Goal: Task Accomplishment & Management: Use online tool/utility

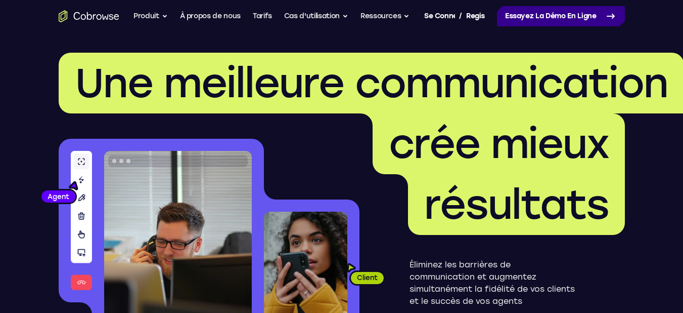
click at [561, 19] on font "Essayez la démo en ligne" at bounding box center [551, 16] width 92 height 9
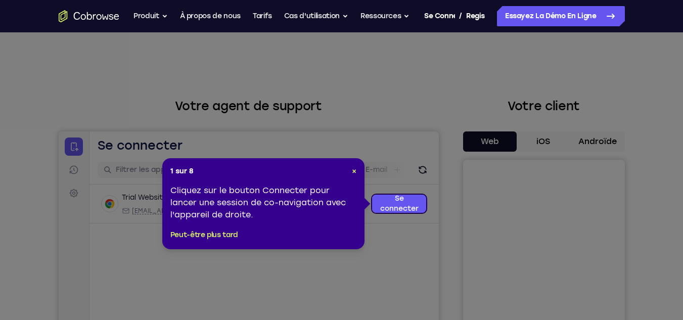
click at [348, 173] on header "1 sur 8 ×" at bounding box center [263, 171] width 186 height 10
click at [353, 172] on font "×" at bounding box center [354, 171] width 5 height 9
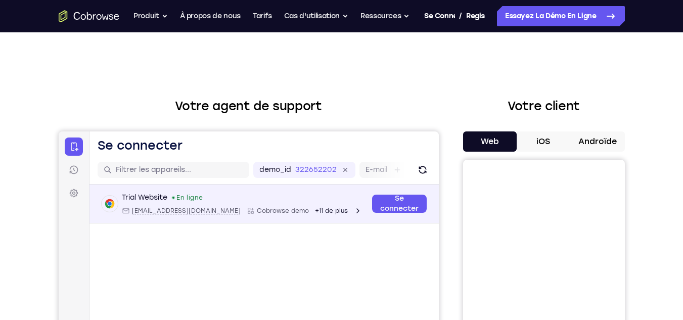
click at [212, 197] on div "Trial Website En ligne" at bounding box center [241, 198] width 240 height 10
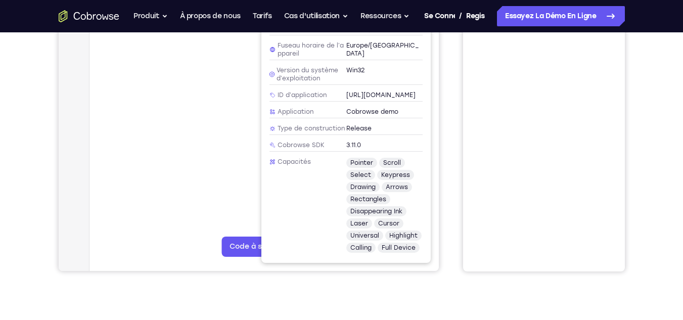
scroll to position [200, 0]
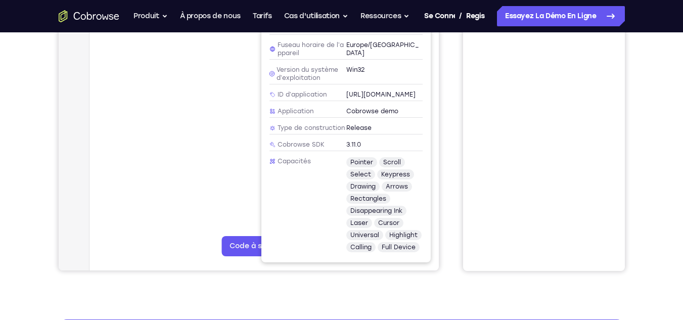
click at [131, 183] on main "demo_id 3226522021 3226522021 E-mail ID d’utilisateur ID d’appareil Nom de l’ap…" at bounding box center [263, 125] width 349 height 339
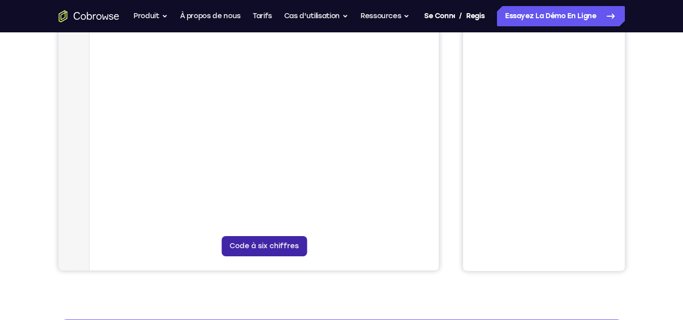
click at [254, 251] on button "Code à six chiffres" at bounding box center [263, 246] width 85 height 20
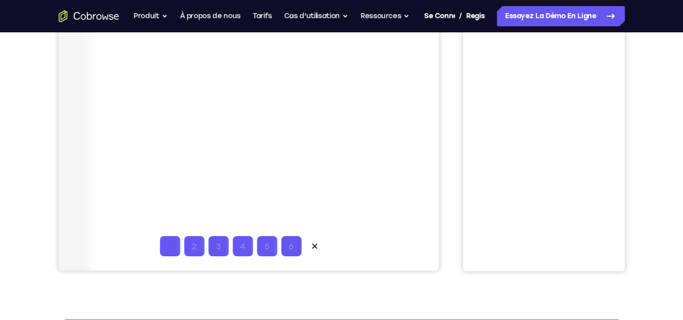
type input "2"
type input "6"
type input "2"
type input "0"
type input "1"
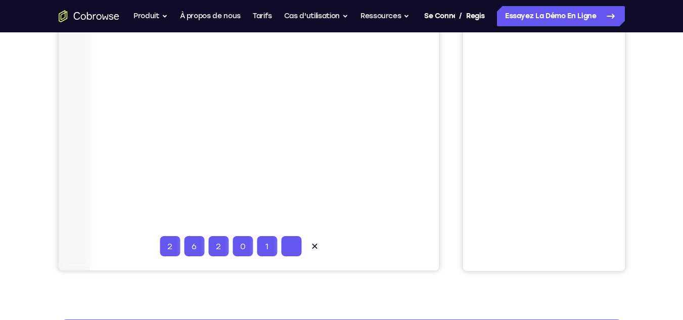
type input "2"
type input "1"
type input "2"
type input "3"
type input "4"
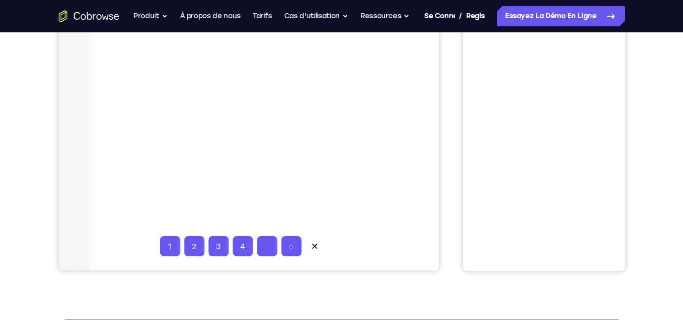
type input "5"
type input "6"
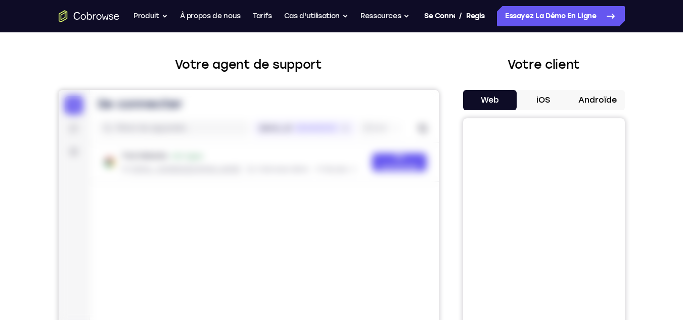
scroll to position [0, 0]
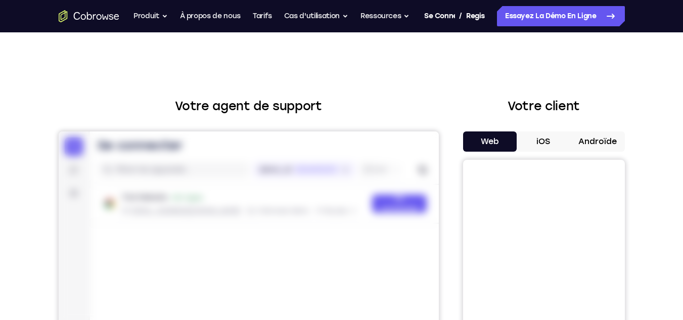
click at [277, 220] on div at bounding box center [248, 300] width 380 height 339
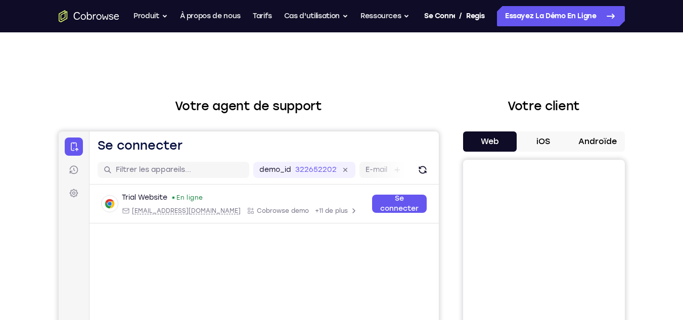
click at [58, 131] on div "demo_id 3226522021 3226522021 E-mail ID d’utilisateur ID d’appareil Nom de l’ap…" at bounding box center [58, 131] width 0 height 0
click at [147, 165] on input "text" at bounding box center [178, 170] width 127 height 10
click at [63, 168] on nav "Se connecter Sessions Paramètres" at bounding box center [73, 300] width 31 height 339
click at [73, 169] on icon at bounding box center [74, 170] width 2 height 4
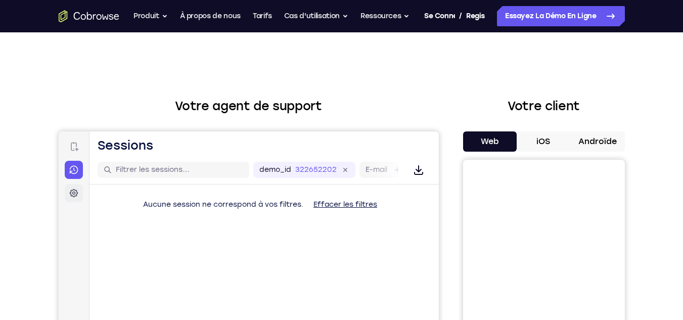
click at [71, 194] on icon at bounding box center [73, 193] width 10 height 10
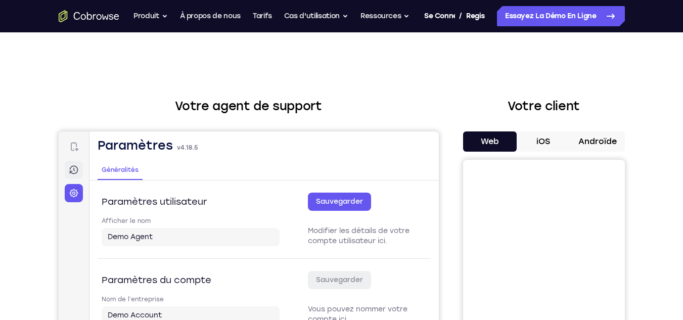
click at [66, 170] on link "Sessions" at bounding box center [73, 170] width 18 height 18
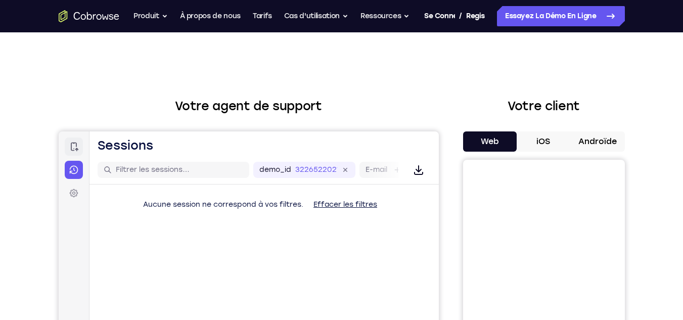
click at [65, 148] on link "Se connecter" at bounding box center [73, 147] width 18 height 18
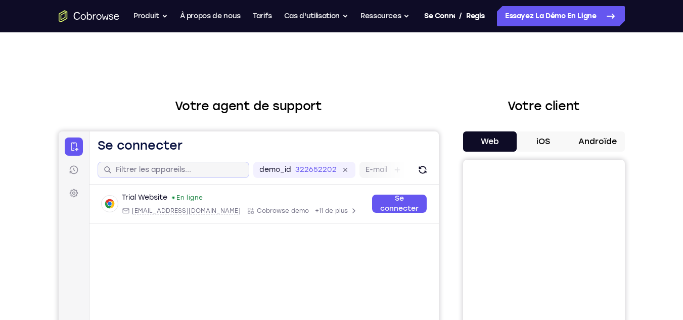
click at [135, 162] on div at bounding box center [173, 170] width 152 height 16
click at [135, 169] on input "text" at bounding box center [178, 170] width 127 height 10
click at [380, 169] on label "E-mail" at bounding box center [376, 170] width 22 height 10
click at [391, 169] on input "E-mail" at bounding box center [392, 170] width 2 height 10
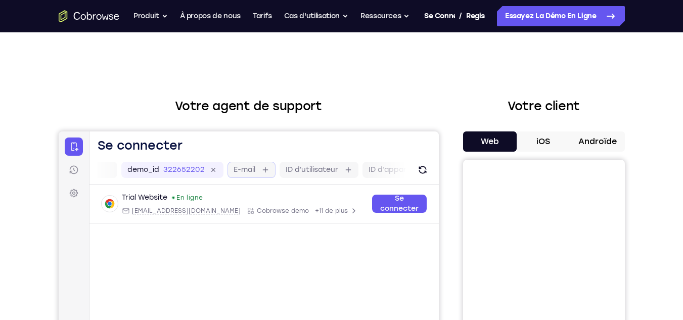
click at [380, 169] on label "ID d’appareil" at bounding box center [391, 170] width 46 height 10
click at [418, 169] on input "ID d’appareil" at bounding box center [419, 170] width 2 height 10
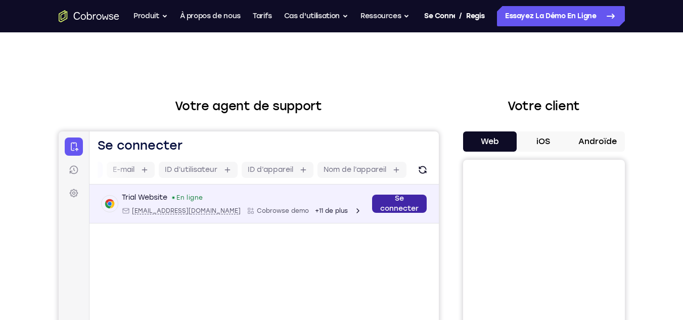
click at [393, 202] on link "Se connecter" at bounding box center [399, 204] width 55 height 18
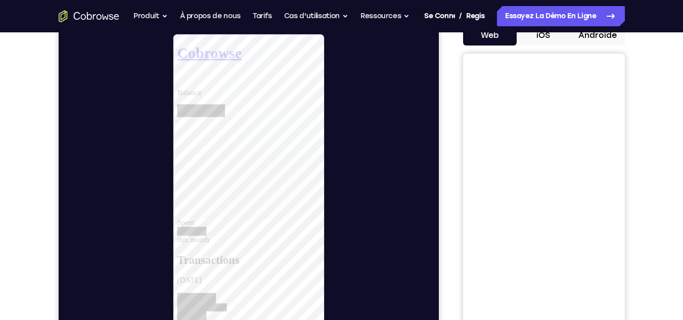
scroll to position [0, 0]
click at [373, 109] on div at bounding box center [252, 179] width 372 height 292
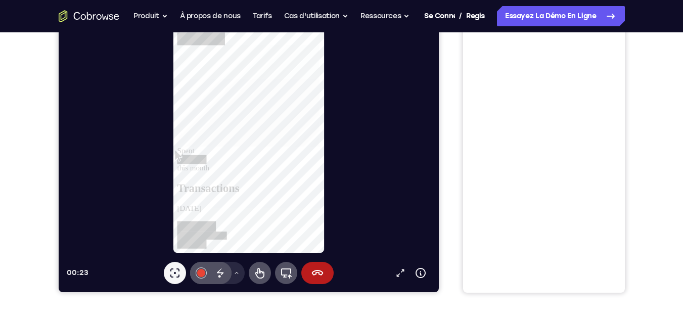
scroll to position [178, 0]
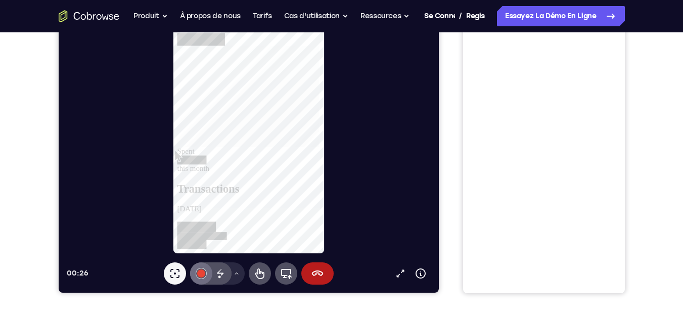
click at [204, 271] on button "#e94435" at bounding box center [201, 273] width 22 height 22
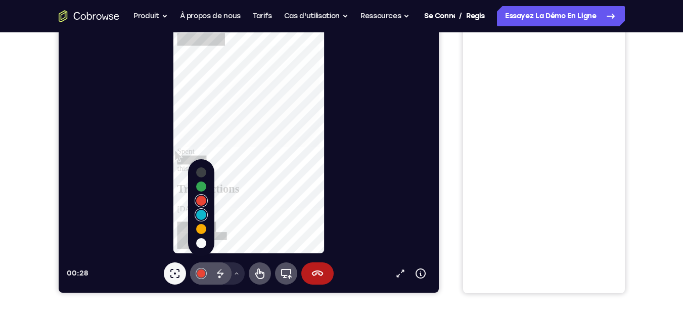
click at [201, 217] on button "Sélectionner la couleur #10b5cb" at bounding box center [201, 215] width 10 height 10
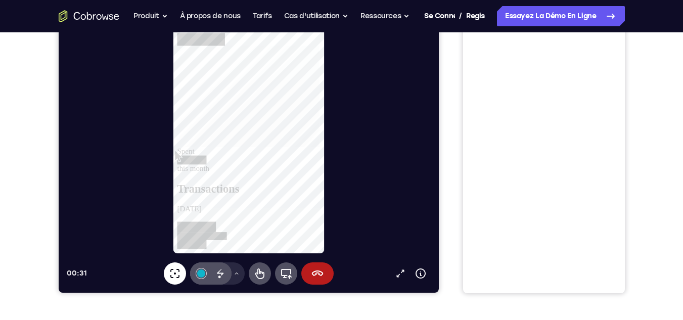
click at [169, 273] on icon at bounding box center [174, 274] width 12 height 12
click at [265, 270] on icon at bounding box center [259, 274] width 12 height 12
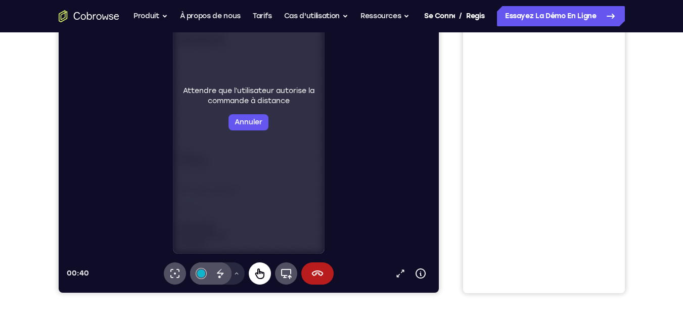
click at [265, 270] on icon at bounding box center [259, 274] width 12 height 12
click at [290, 272] on icon at bounding box center [286, 274] width 11 height 10
click at [259, 271] on icon at bounding box center [259, 274] width 9 height 11
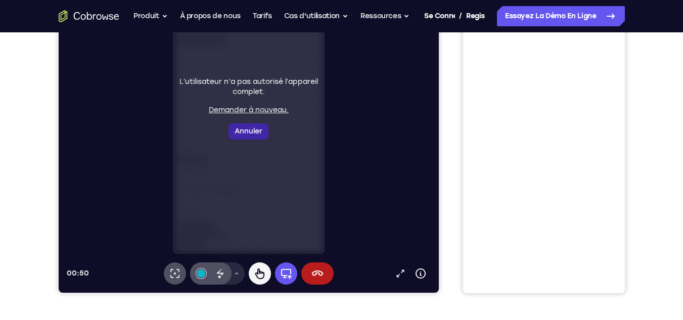
click at [240, 128] on button "Annuler" at bounding box center [248, 131] width 40 height 16
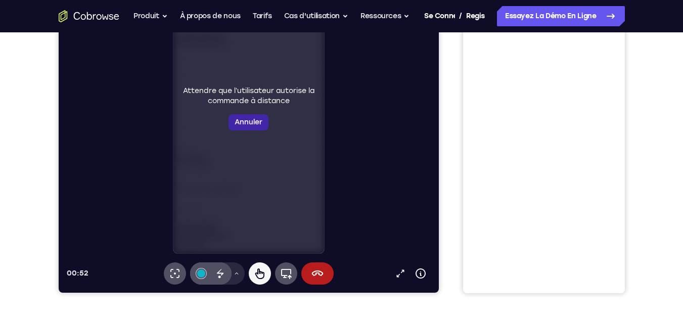
click at [244, 120] on button "Annuler" at bounding box center [248, 122] width 40 height 16
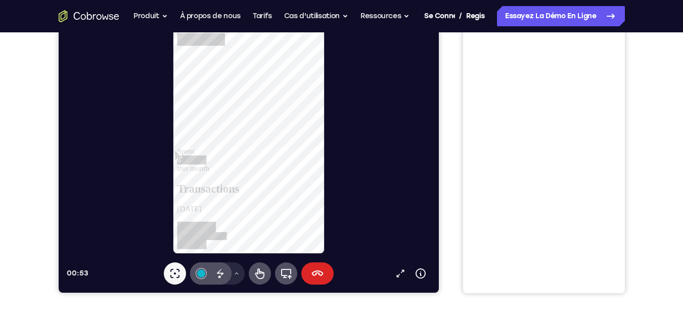
click at [327, 271] on button "Fin de la session" at bounding box center [317, 273] width 32 height 22
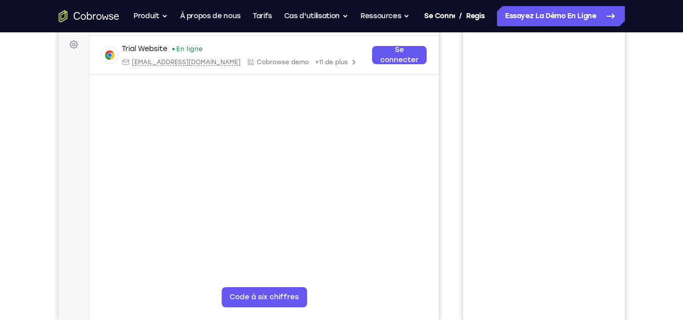
scroll to position [149, 0]
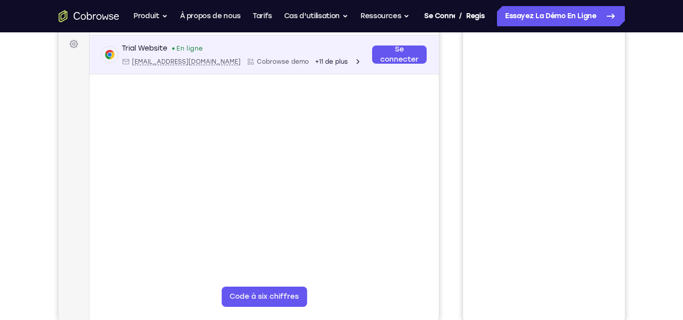
click at [388, 44] on div "Se connecter" at bounding box center [399, 54] width 55 height 22
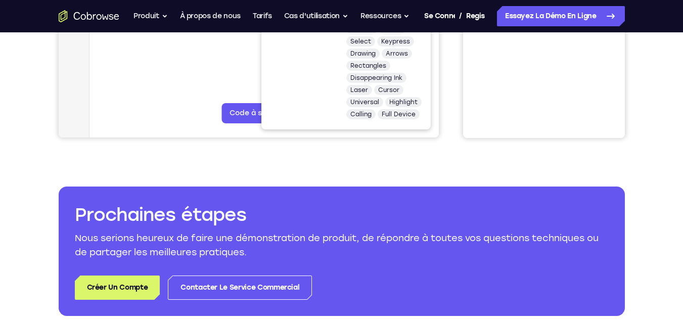
scroll to position [333, 0]
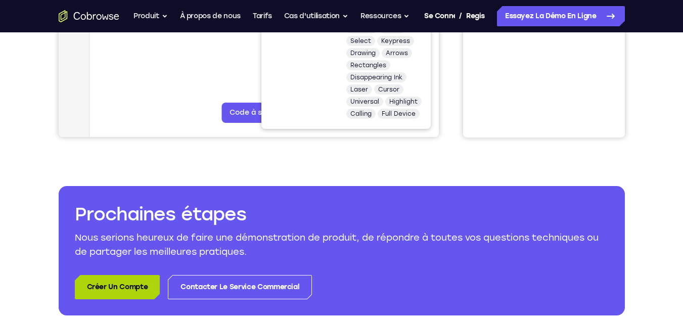
click at [121, 278] on link "Créer un compte" at bounding box center [117, 287] width 85 height 24
